Goal: Go to known website: Access a specific website the user already knows

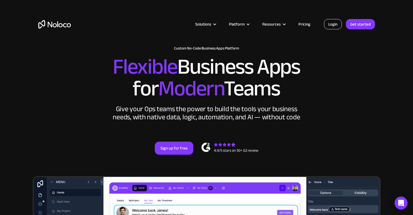
click at [332, 26] on link "Login" at bounding box center [333, 24] width 18 height 10
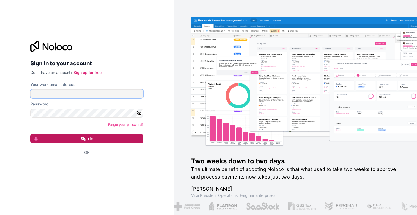
type input "ogastelum@environmentalautomation.com"
click at [99, 137] on button "Sign in" at bounding box center [86, 138] width 113 height 9
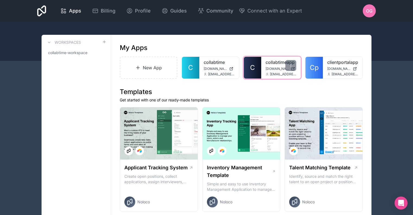
click at [267, 65] on link "collabtimeapp" at bounding box center [281, 62] width 31 height 7
